Goal: Information Seeking & Learning: Learn about a topic

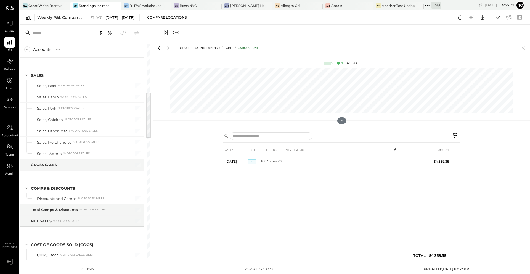
scroll to position [220, 0]
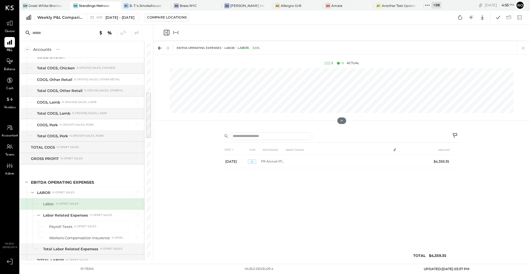
click at [8, 29] on span "Queue" at bounding box center [10, 31] width 10 height 5
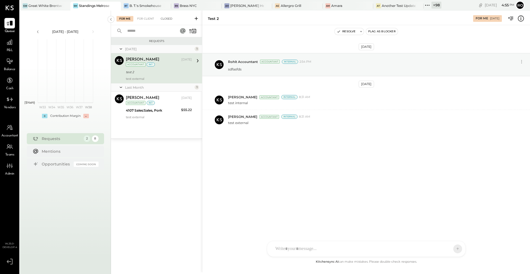
click at [172, 17] on div "Closed" at bounding box center [166, 19] width 17 height 6
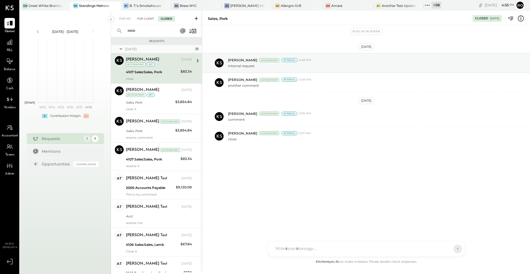
click at [143, 18] on div "For Client" at bounding box center [145, 19] width 22 height 6
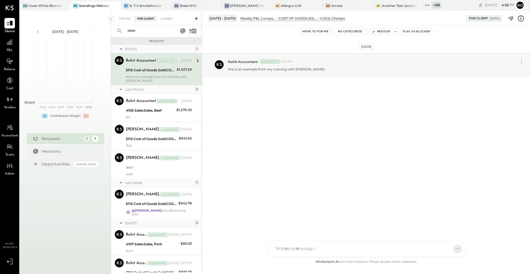
click at [166, 72] on div "5110 Cost of Goods Sold:COGS, Chicken" at bounding box center [150, 70] width 49 height 6
click at [159, 81] on div "this is an example from my training with Erika" at bounding box center [159, 79] width 66 height 8
click at [194, 32] on icon at bounding box center [194, 32] width 1 height 2
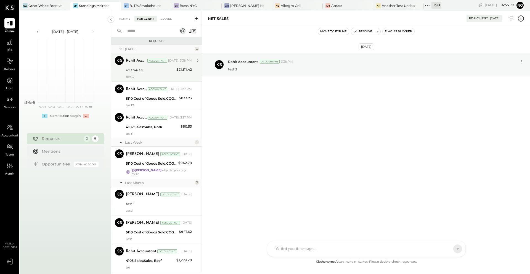
click at [160, 73] on div "NET SALES" at bounding box center [150, 70] width 49 height 7
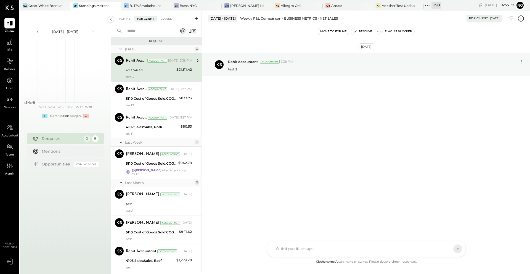
click at [522, 17] on icon at bounding box center [520, 18] width 6 height 6
click at [174, 104] on div "For Me For Client Closed Requests Today 3 Rohit Accountant Accountant Rohit Acc…" at bounding box center [320, 140] width 419 height 261
click at [174, 104] on div "tes t2" at bounding box center [159, 105] width 66 height 4
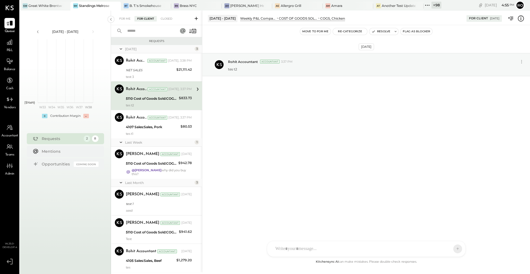
click at [519, 19] on icon at bounding box center [520, 18] width 7 height 7
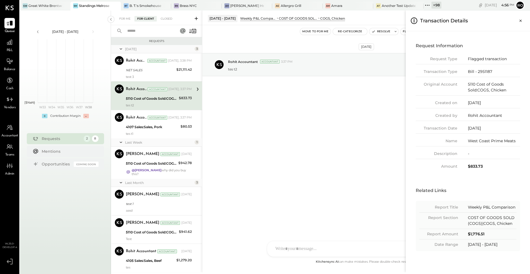
click at [194, 20] on div "For Me For Client Closed Requests Today 3 Rohit Accountant Accountant Rohit Acc…" at bounding box center [320, 140] width 419 height 261
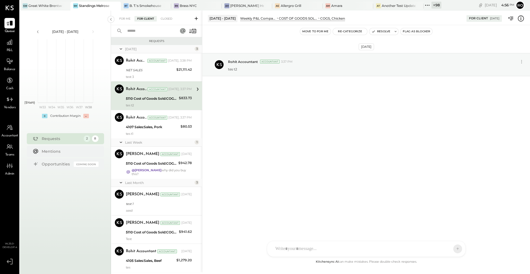
click at [196, 16] on icon at bounding box center [196, 19] width 6 height 6
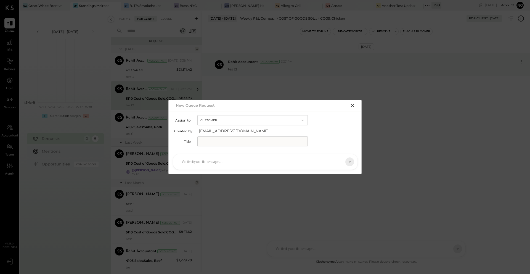
click at [214, 142] on input "text" at bounding box center [252, 141] width 110 height 10
type input "*"
type input "**********"
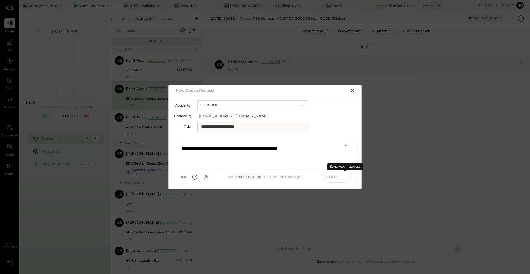
click at [344, 177] on icon at bounding box center [344, 177] width 5 height 6
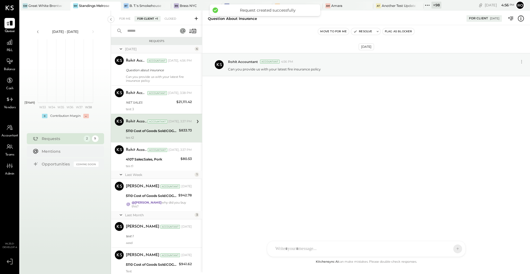
click at [520, 20] on icon at bounding box center [520, 20] width 1 height 0
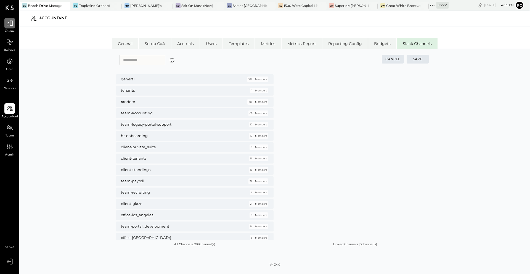
click at [12, 23] on icon at bounding box center [9, 23] width 7 height 7
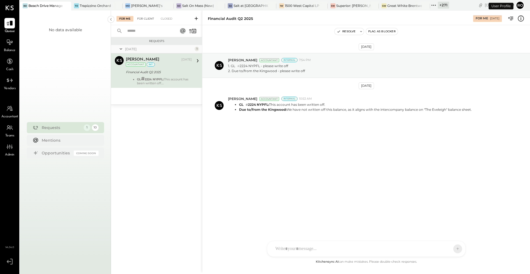
click at [149, 20] on div "For Client" at bounding box center [145, 19] width 22 height 6
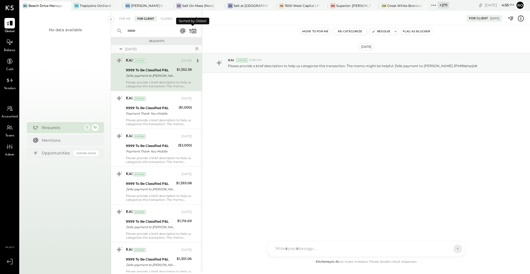
click at [194, 31] on icon at bounding box center [194, 32] width 1 height 2
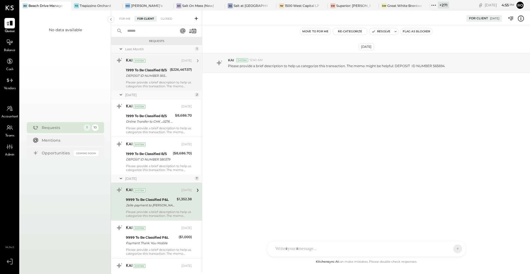
click at [159, 81] on div "Please provide a brief description to help us categorize this transaction. The …" at bounding box center [159, 84] width 66 height 8
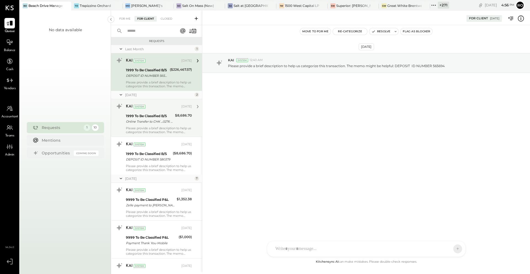
click at [157, 119] on div "Online Transfer to CHK ...0276 transaction#: 24376463007 04/11" at bounding box center [149, 122] width 47 height 6
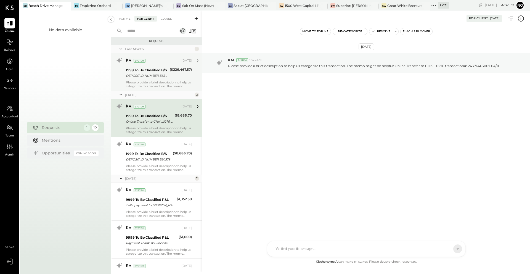
click at [520, 16] on icon at bounding box center [520, 18] width 7 height 7
click at [434, 6] on icon at bounding box center [433, 5] width 7 height 7
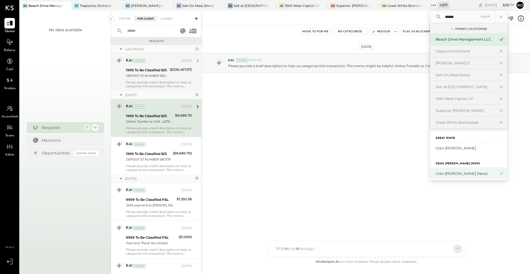
type input "******"
click at [455, 172] on div "Gran [PERSON_NAME] (New)" at bounding box center [465, 173] width 60 height 5
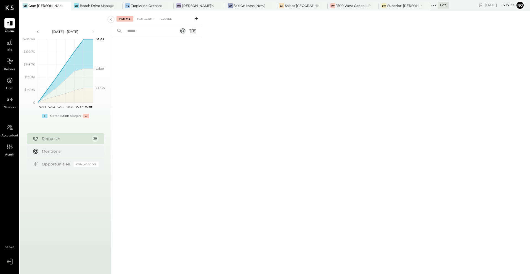
click at [9, 48] on span "P&L" at bounding box center [10, 50] width 6 height 5
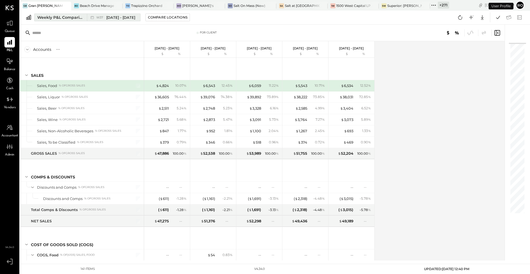
click at [58, 18] on div "Weekly P&L Comparison" at bounding box center [60, 18] width 46 height 6
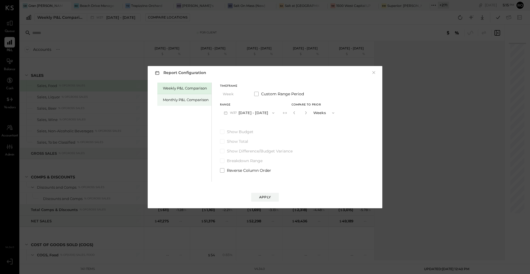
click at [198, 98] on div "Monthly P&L Comparison" at bounding box center [186, 99] width 46 height 5
click at [235, 111] on span "M09" at bounding box center [234, 113] width 9 height 4
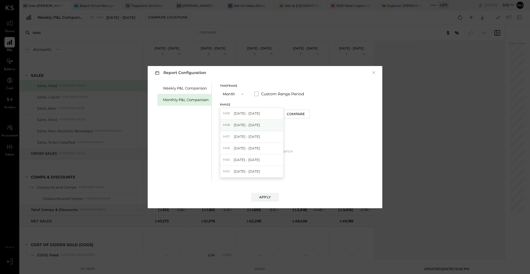
click at [240, 121] on div "M08 [DATE] - [DATE]" at bounding box center [251, 125] width 63 height 12
click at [263, 196] on div "Apply" at bounding box center [265, 196] width 12 height 5
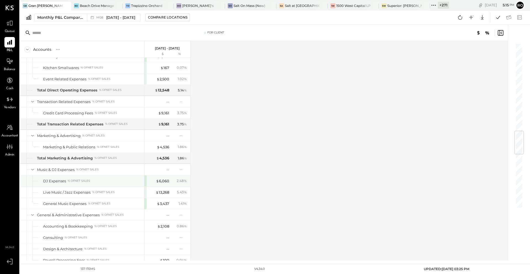
scroll to position [754, 0]
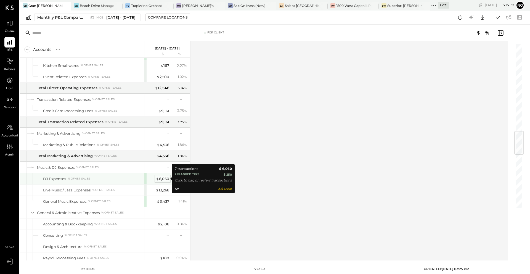
click at [160, 179] on div "$ 6,060" at bounding box center [162, 178] width 13 height 5
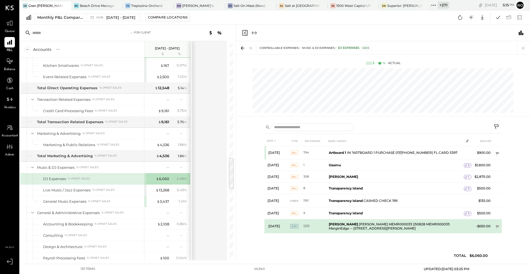
click at [379, 225] on td "[PERSON_NAME] [PERSON_NAME] MEMR000033 250828 MEMR000033 MarginEdge -- [STREET_…" at bounding box center [394, 226] width 137 height 14
click at [498, 226] on icon at bounding box center [497, 227] width 4 height 4
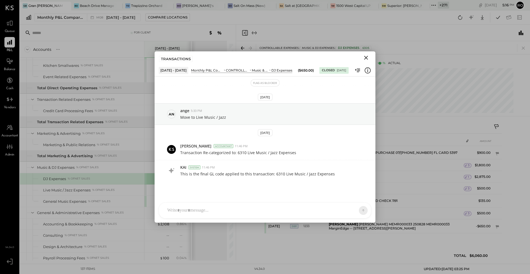
click at [366, 57] on icon "Close" at bounding box center [365, 57] width 7 height 7
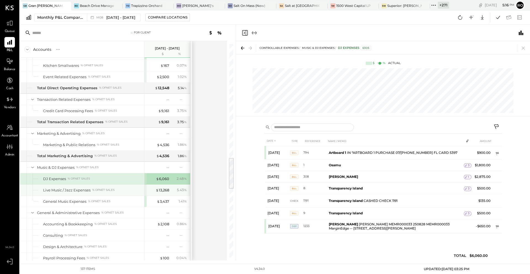
click at [126, 192] on div "Live Music / Jazz Expenses % of NET SALES" at bounding box center [82, 189] width 124 height 11
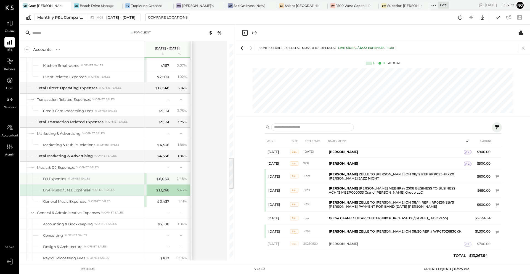
click at [115, 177] on div "DJ Expenses % of NET SALES" at bounding box center [92, 178] width 99 height 5
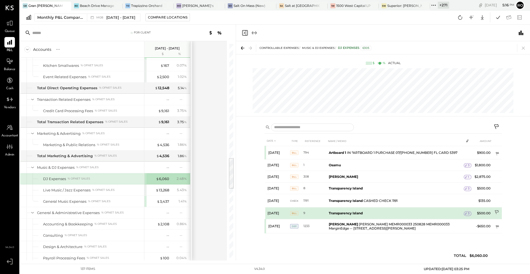
click at [496, 217] on td at bounding box center [496, 212] width 9 height 10
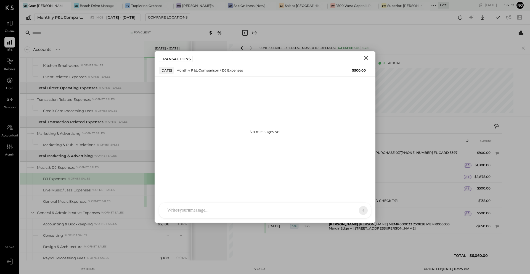
click at [364, 56] on icon "Close" at bounding box center [365, 57] width 7 height 7
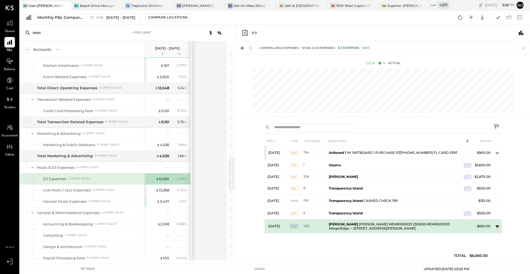
click at [497, 226] on icon at bounding box center [497, 227] width 4 height 4
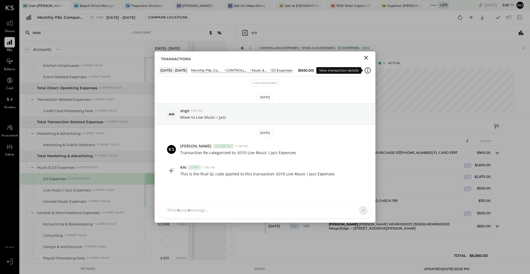
click at [367, 71] on icon at bounding box center [367, 70] width 7 height 7
